Goal: Find contact information: Find contact information

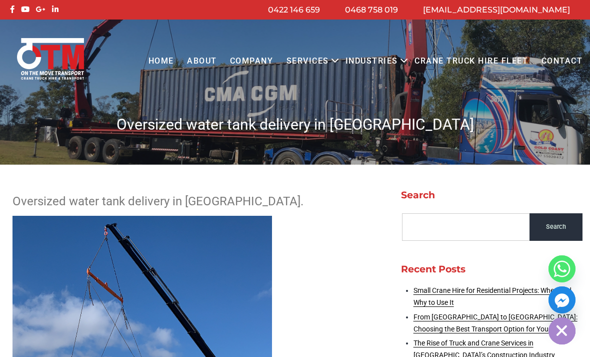
click at [243, 60] on link "COMPANY" at bounding box center [252, 61] width 57 height 28
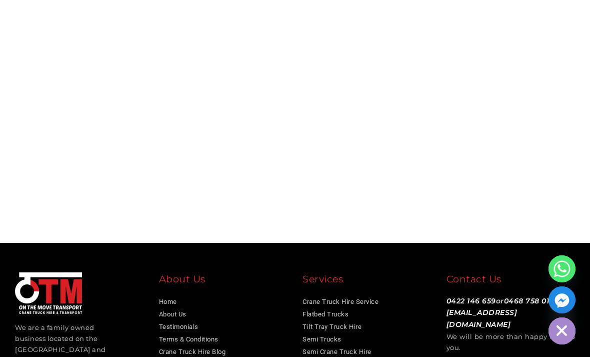
scroll to position [2722, 0]
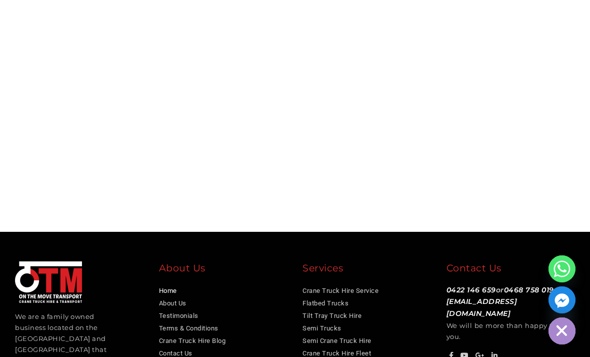
click at [170, 287] on link "Home" at bounding box center [168, 291] width 18 height 8
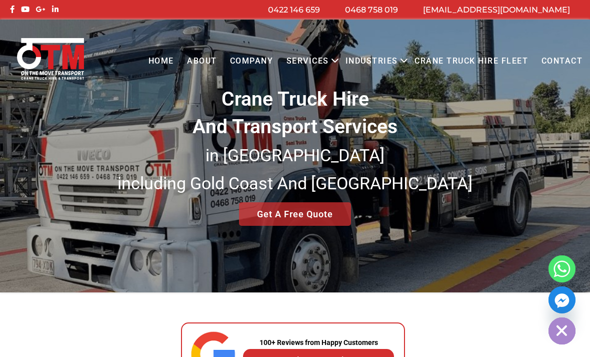
click at [197, 58] on link "About" at bounding box center [202, 61] width 43 height 28
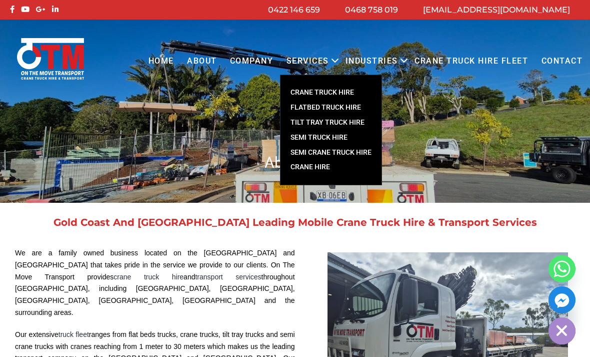
click at [452, 63] on link "Crane Truck Hire Fleet" at bounding box center [471, 61] width 127 height 28
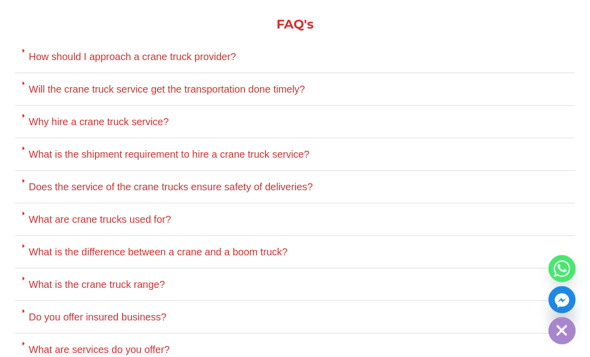
scroll to position [3250, 0]
click at [287, 246] on link "What is the difference between a crane and a boom truck?" at bounding box center [158, 251] width 259 height 11
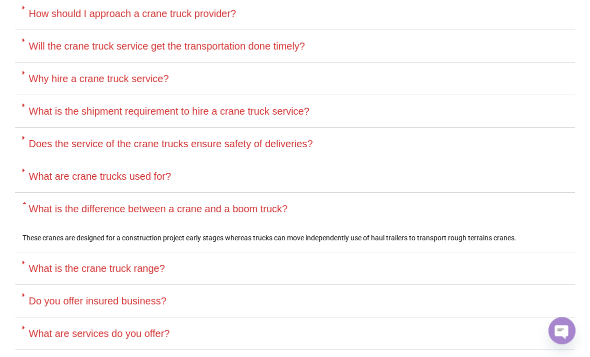
scroll to position [3299, 0]
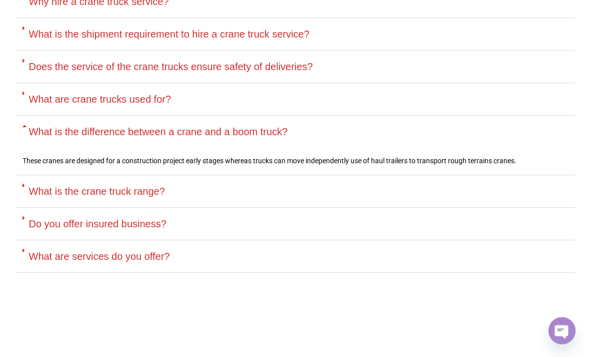
click at [31, 219] on link "Do you offer insured business?" at bounding box center [98, 224] width 138 height 11
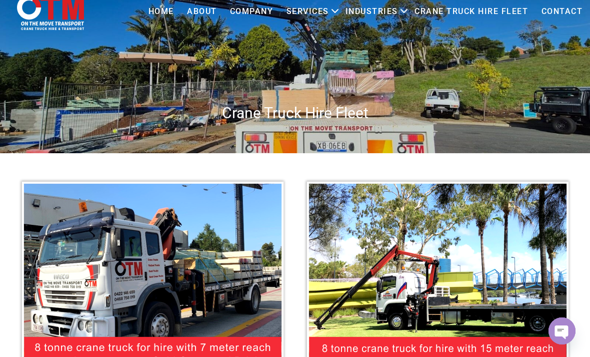
scroll to position [0, 0]
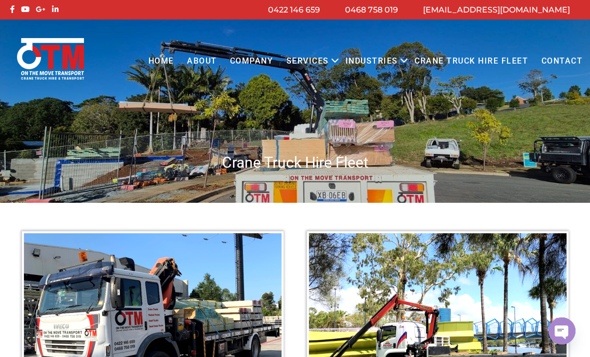
click at [562, 62] on link "Contact" at bounding box center [562, 61] width 55 height 28
